Goal: Task Accomplishment & Management: Complete application form

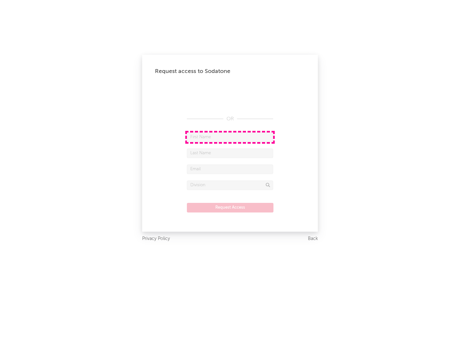
click at [230, 137] on input "text" at bounding box center [230, 137] width 86 height 10
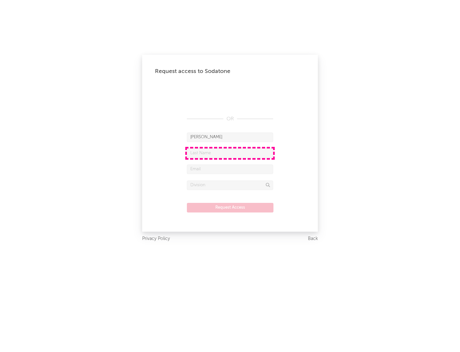
type input "[PERSON_NAME]"
click at [230, 153] on input "text" at bounding box center [230, 153] width 86 height 10
type input "[PERSON_NAME]"
click at [230, 169] on input "text" at bounding box center [230, 169] width 86 height 10
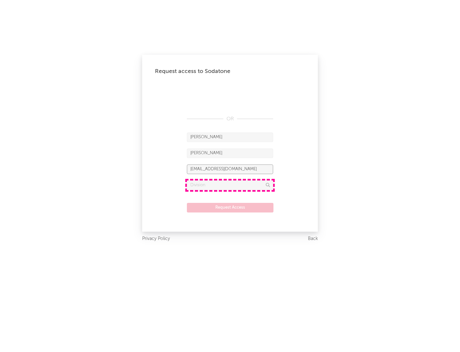
type input "[EMAIL_ADDRESS][DOMAIN_NAME]"
click at [230, 185] on input "text" at bounding box center [230, 185] width 86 height 10
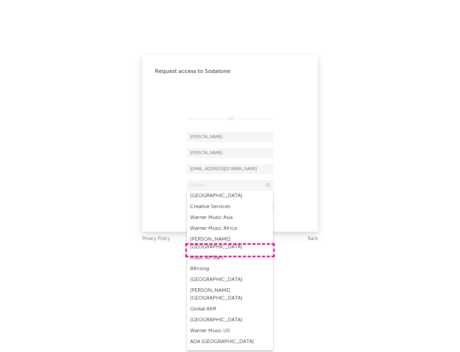
click at [230, 252] on div "Music All Stars" at bounding box center [230, 257] width 86 height 11
type input "Music All Stars"
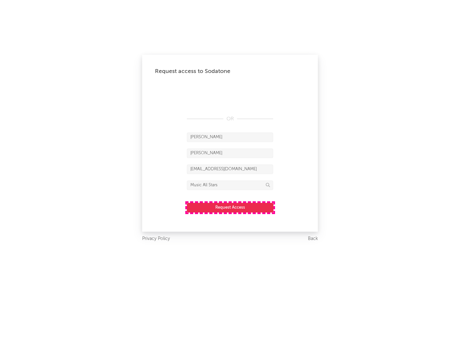
click at [230, 207] on button "Request Access" at bounding box center [230, 208] width 87 height 10
